Goal: Task Accomplishment & Management: Manage account settings

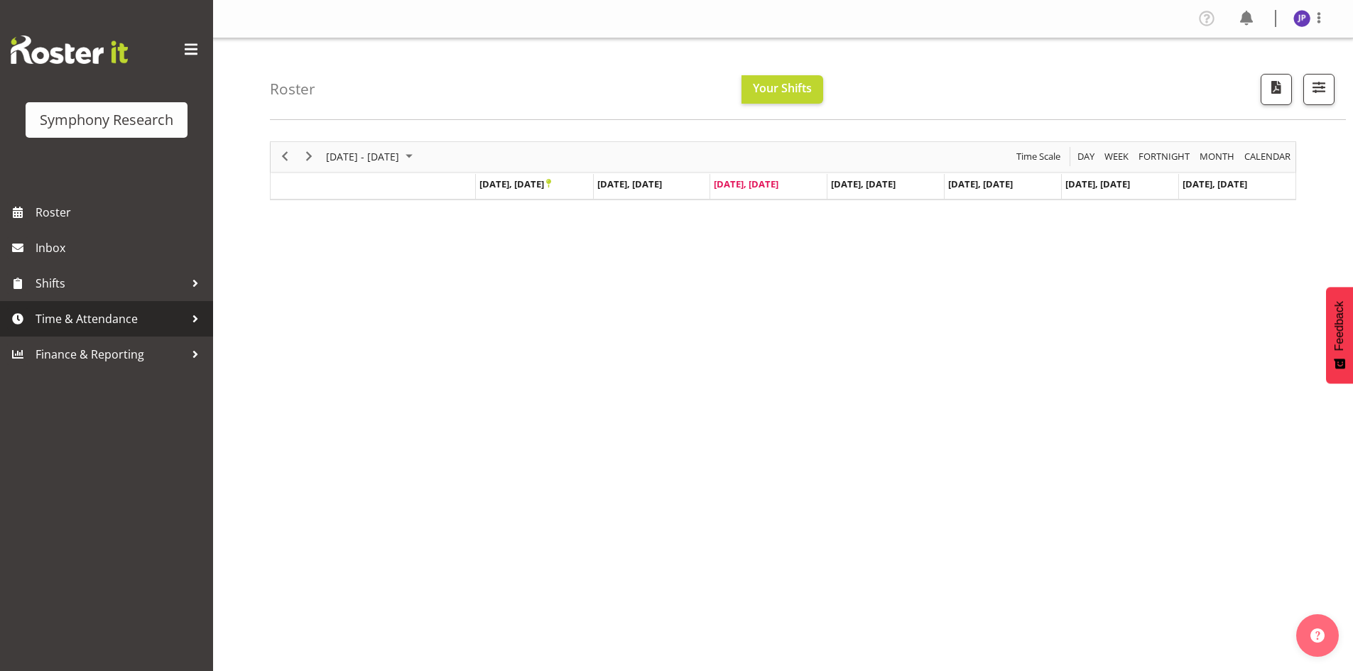
click at [196, 322] on div at bounding box center [195, 318] width 21 height 21
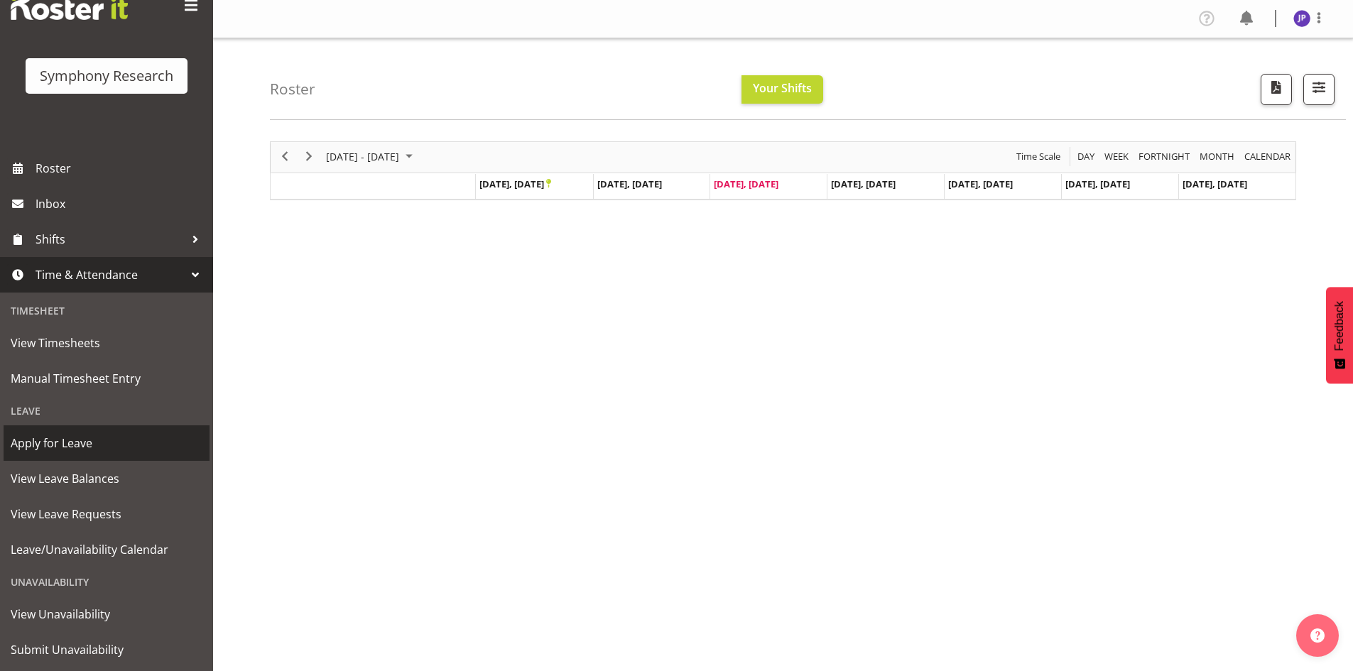
scroll to position [80, 0]
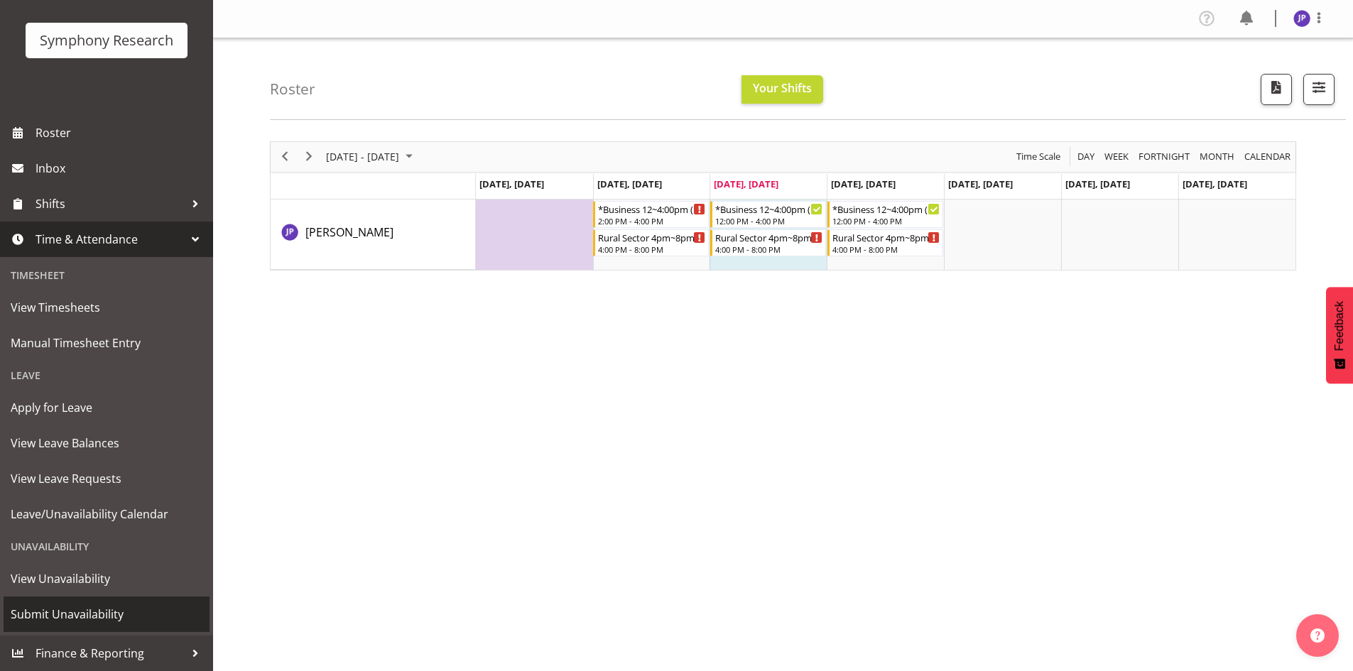
click at [113, 613] on span "Submit Unavailability" at bounding box center [107, 614] width 192 height 21
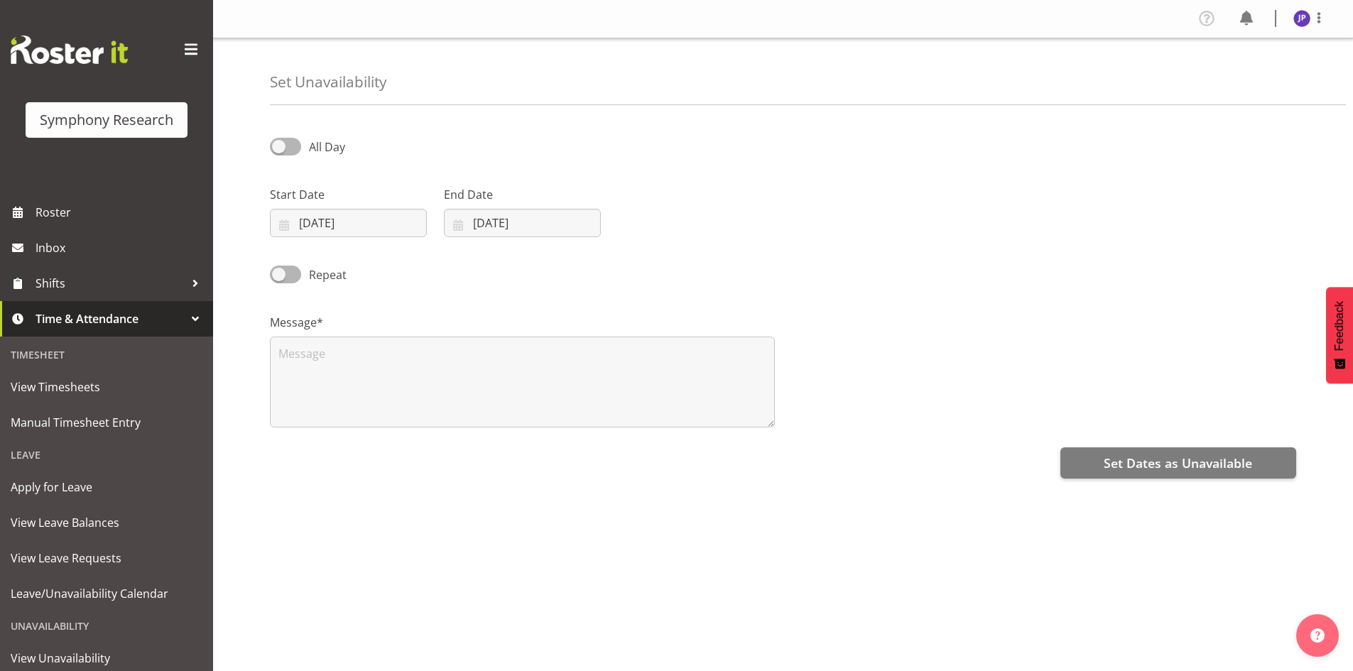
select select "8"
select select "2025"
click at [376, 222] on input "[DATE]" at bounding box center [348, 223] width 157 height 28
click at [381, 262] on select "January February March April May June July August September October November De…" at bounding box center [358, 264] width 82 height 28
select select "9"
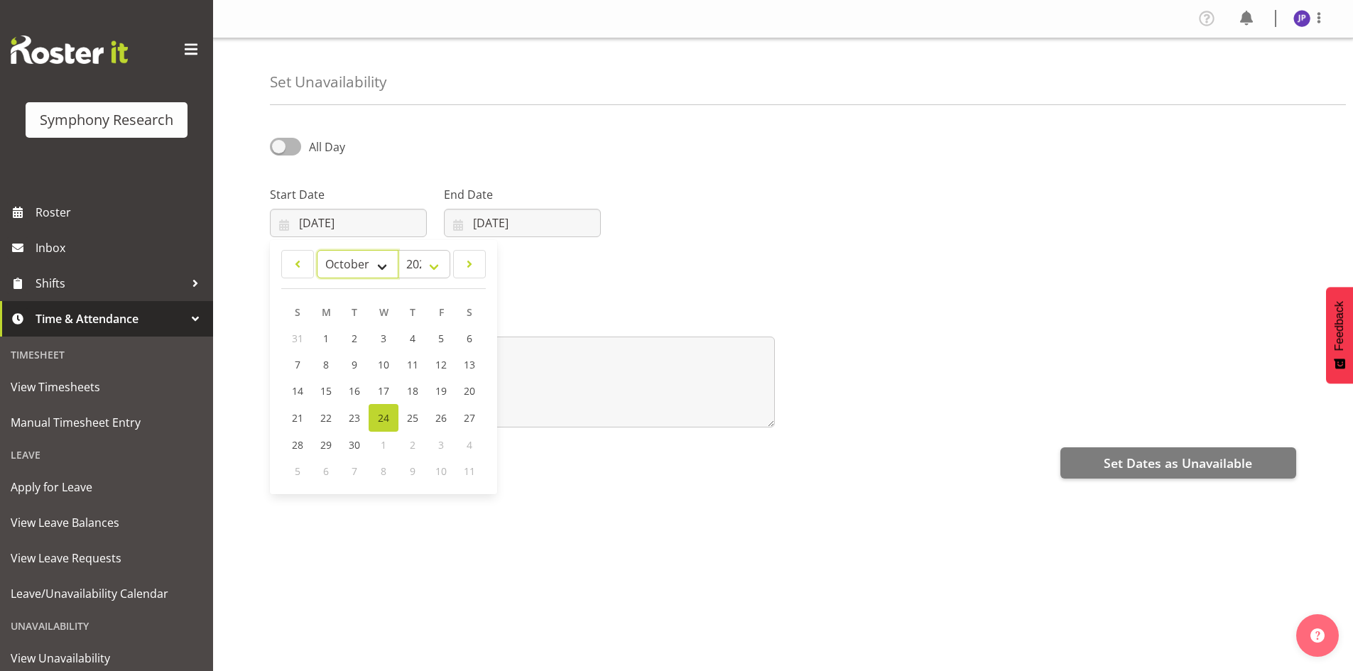
click at [317, 250] on select "January February March April May June July August September October November De…" at bounding box center [358, 264] width 82 height 28
click at [469, 341] on span "4" at bounding box center [469, 338] width 6 height 13
type input "[DATE]"
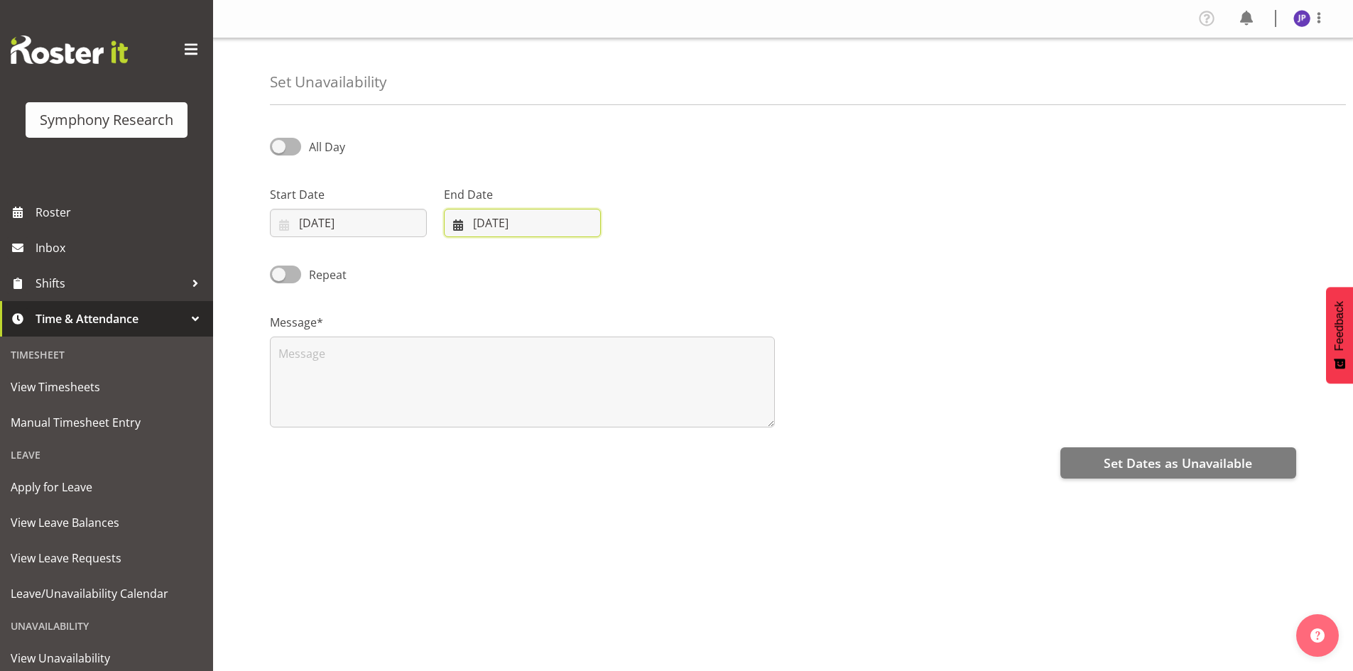
click at [503, 220] on input "[DATE]" at bounding box center [522, 223] width 157 height 28
click at [538, 266] on select "January February March April May June July August September October November De…" at bounding box center [505, 264] width 97 height 28
select select "9"
click at [457, 250] on select "January February March April May June July August September October November De…" at bounding box center [505, 264] width 97 height 28
click at [467, 362] on link "5" at bounding box center [472, 365] width 28 height 26
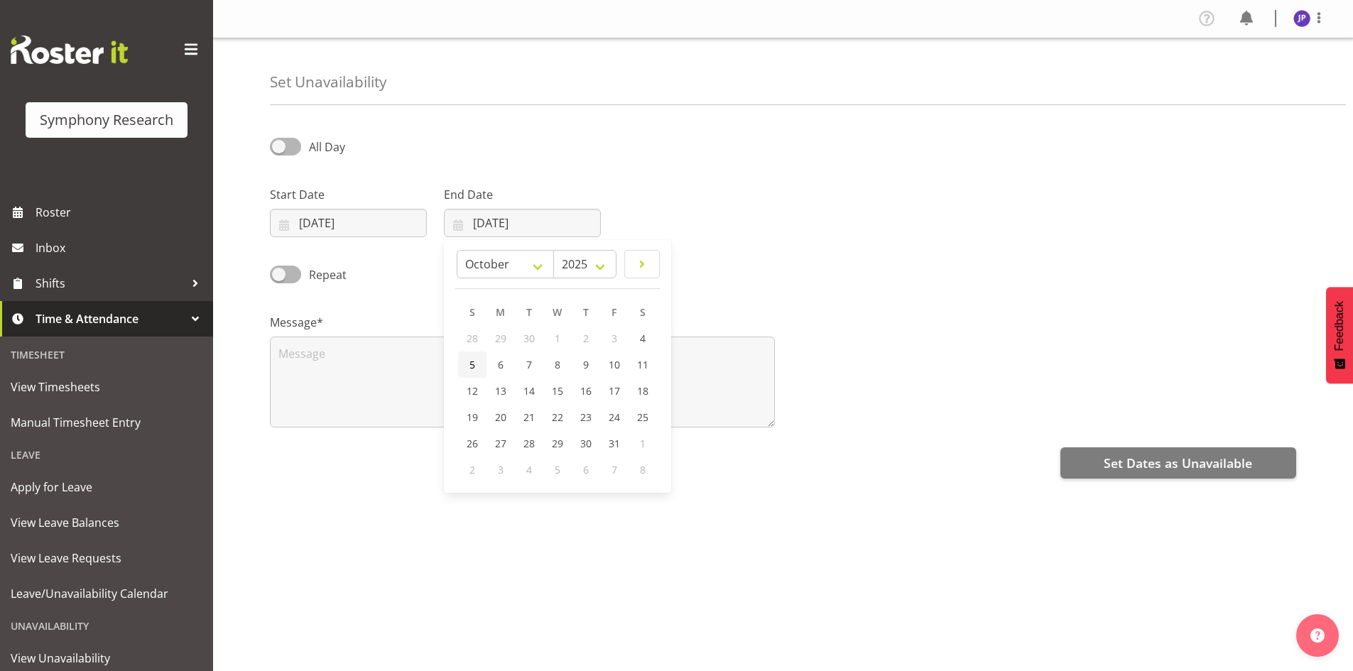
type input "[DATE]"
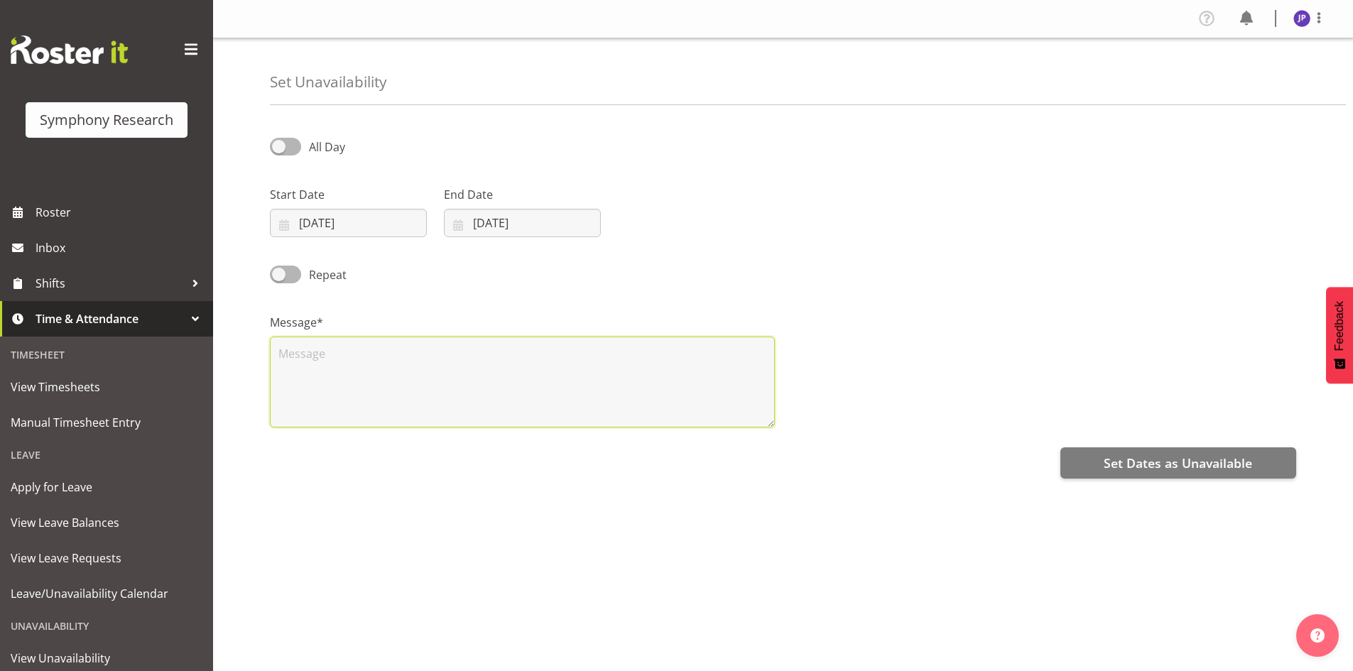
click at [288, 355] on textarea at bounding box center [522, 382] width 505 height 91
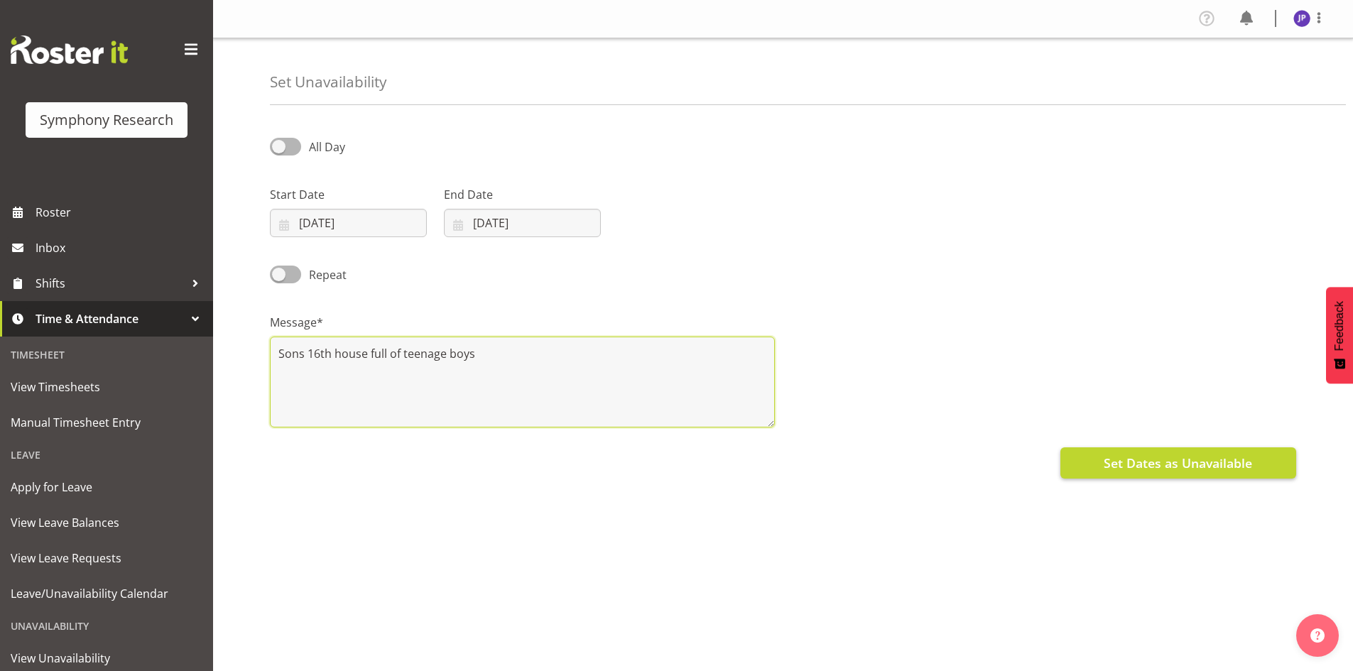
type textarea "Sons 16th house full of teenage boys"
click at [1154, 465] on span "Set Dates as Unavailable" at bounding box center [1178, 463] width 148 height 18
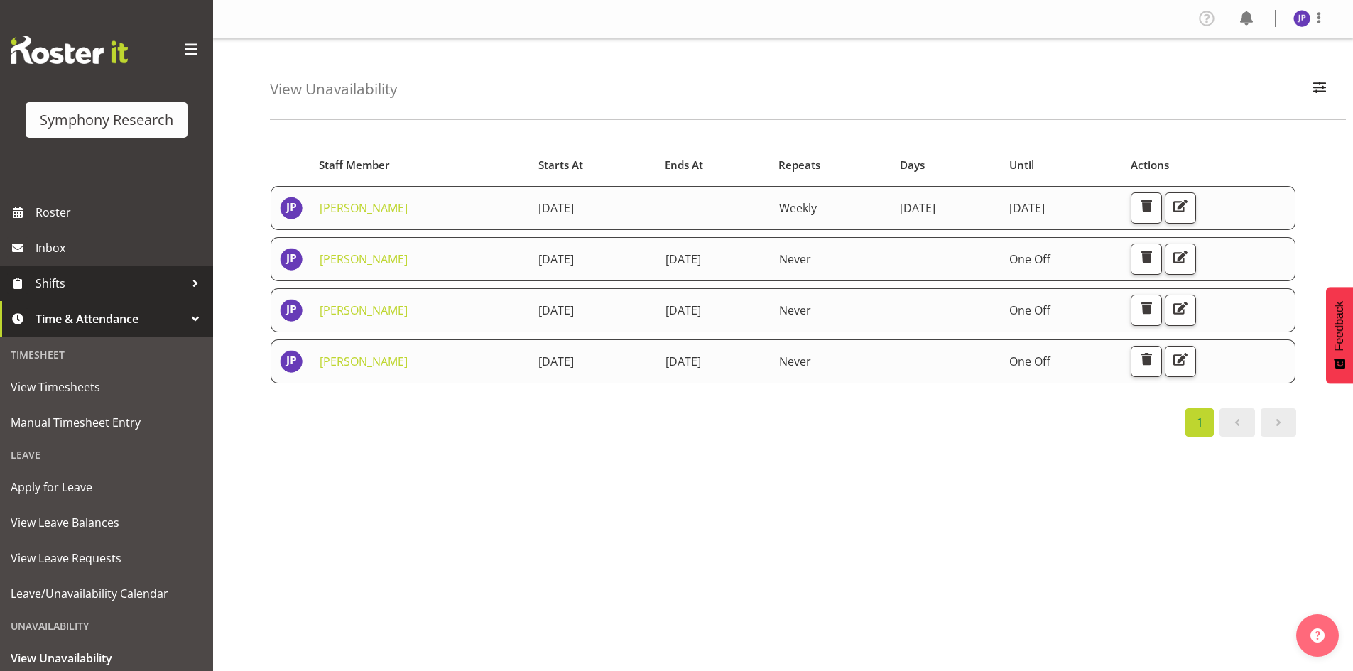
click at [59, 280] on span "Shifts" at bounding box center [110, 283] width 149 height 21
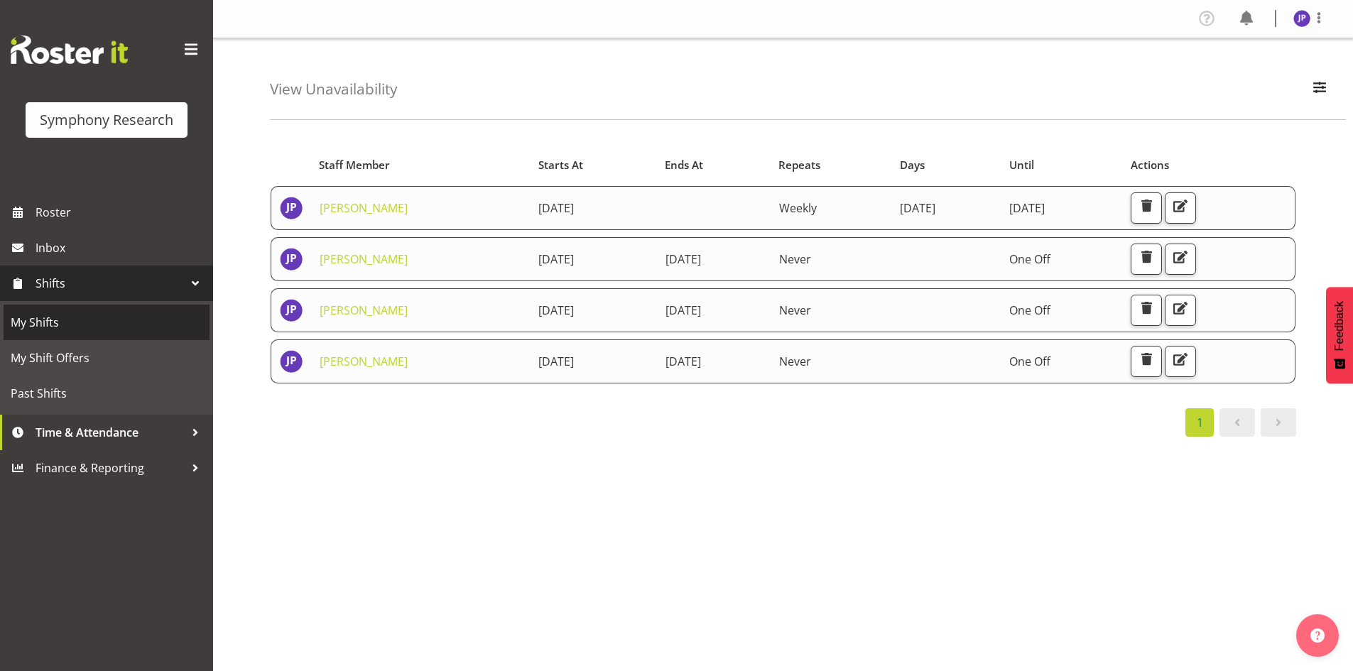
click at [44, 322] on span "My Shifts" at bounding box center [107, 322] width 192 height 21
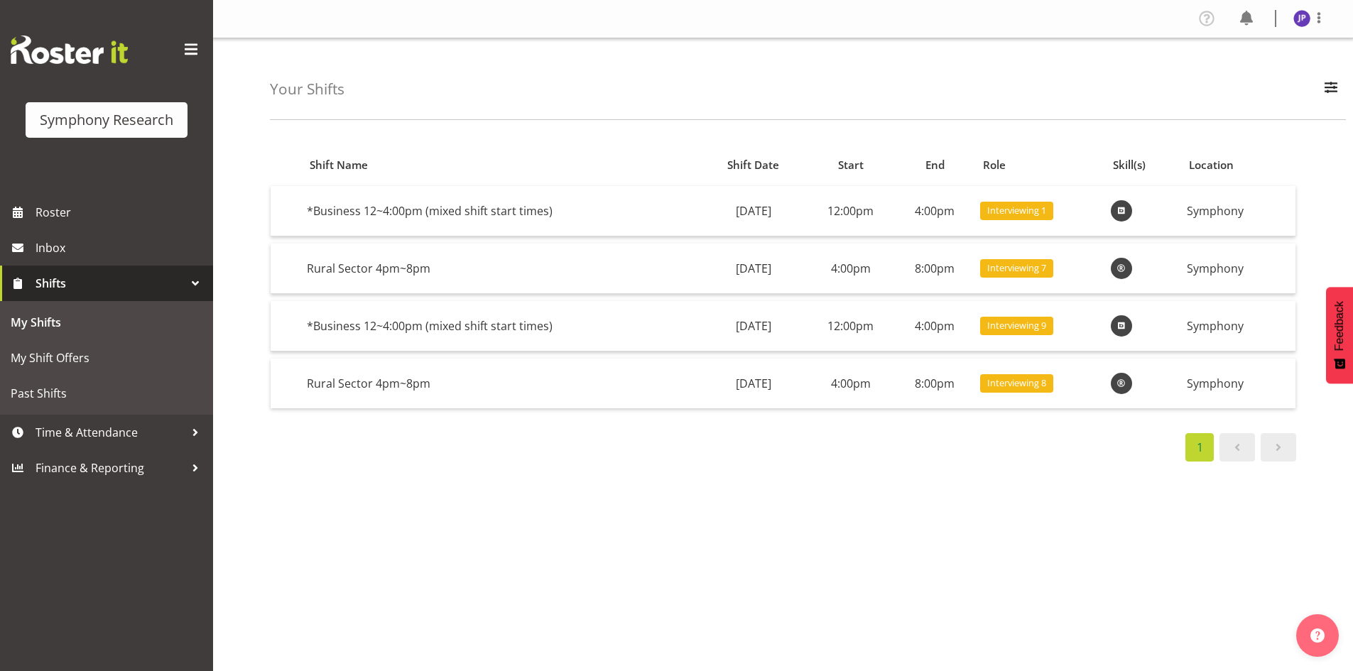
click at [81, 286] on span "Shifts" at bounding box center [110, 283] width 149 height 21
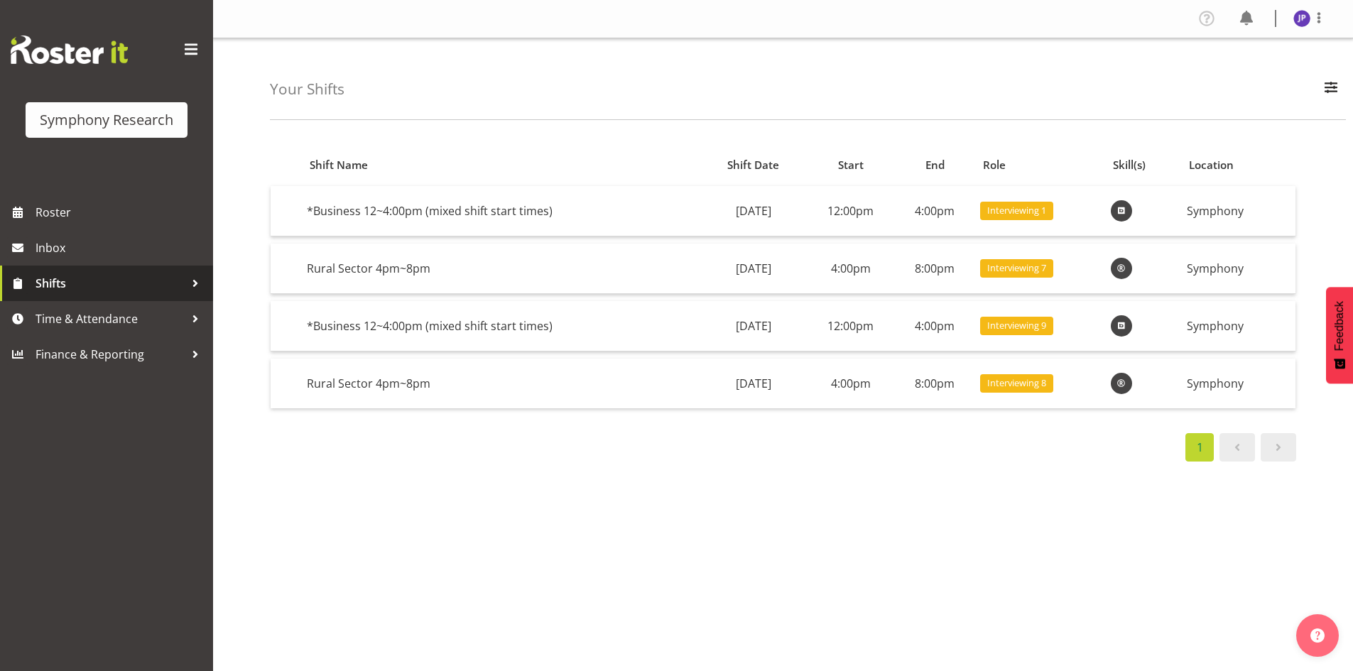
click at [135, 279] on span "Shifts" at bounding box center [110, 283] width 149 height 21
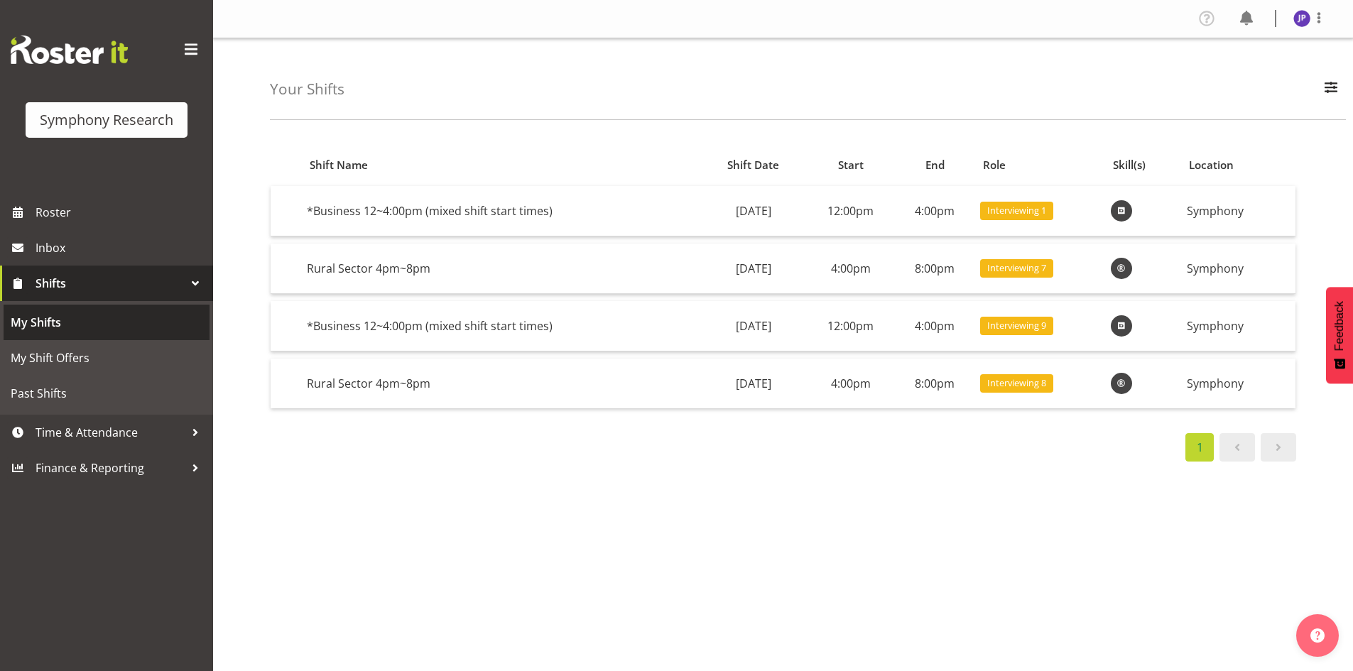
click at [83, 321] on span "My Shifts" at bounding box center [107, 322] width 192 height 21
